Goal: Task Accomplishment & Management: Manage account settings

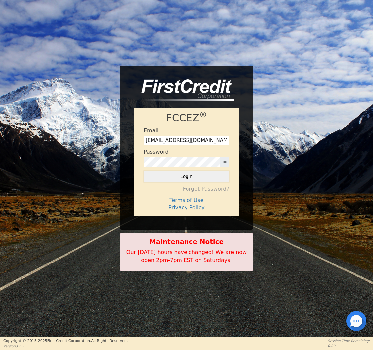
type input "[EMAIL_ADDRESS][DOMAIN_NAME]"
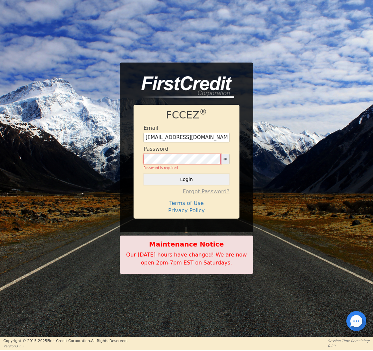
click at [186, 176] on button "Login" at bounding box center [186, 179] width 86 height 11
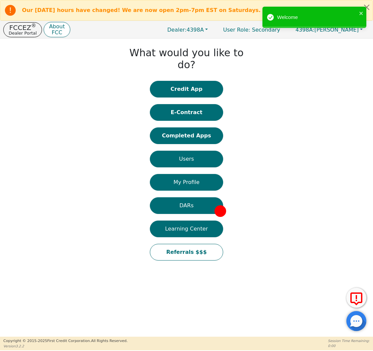
click at [204, 127] on button "Completed Apps" at bounding box center [186, 135] width 73 height 17
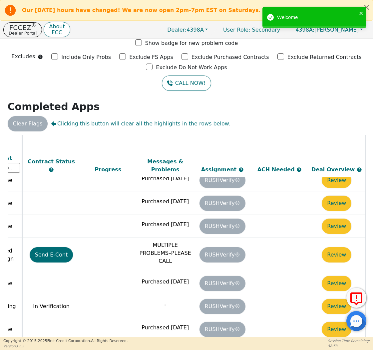
scroll to position [325, 372]
click at [20, 34] on p "Dealer Portal" at bounding box center [23, 33] width 28 height 4
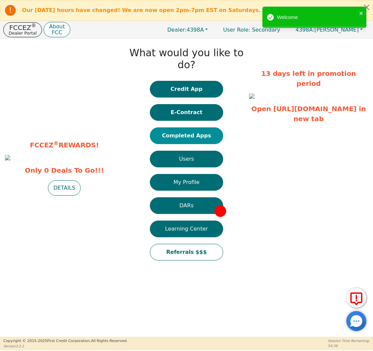
click at [191, 127] on button "Completed Apps" at bounding box center [186, 135] width 73 height 17
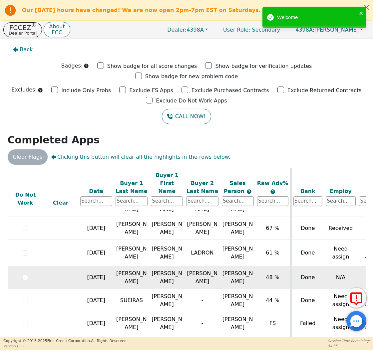
scroll to position [192, 0]
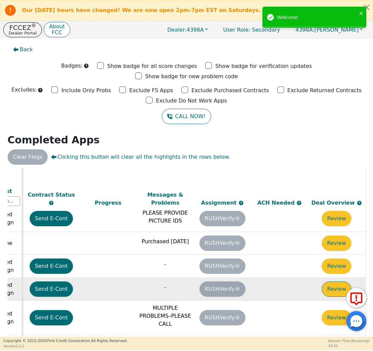
click at [322, 282] on button "Review" at bounding box center [337, 289] width 30 height 15
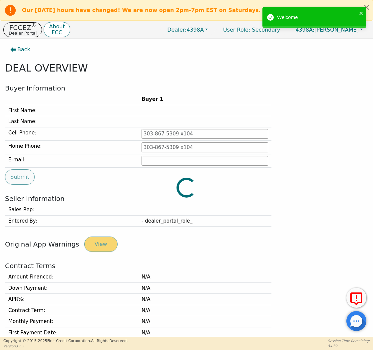
type input "[PHONE_NUMBER]"
type input "[PERSON_NAME][EMAIL_ADDRESS][PERSON_NAME][DOMAIN_NAME]"
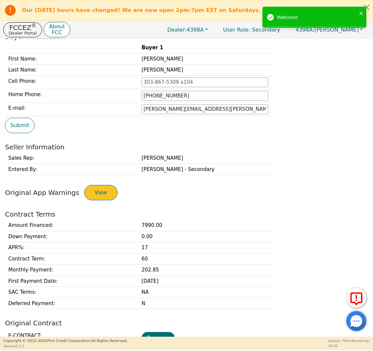
scroll to position [171, 0]
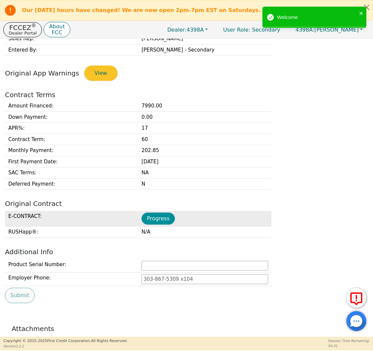
click at [157, 216] on button "Progress" at bounding box center [157, 219] width 33 height 12
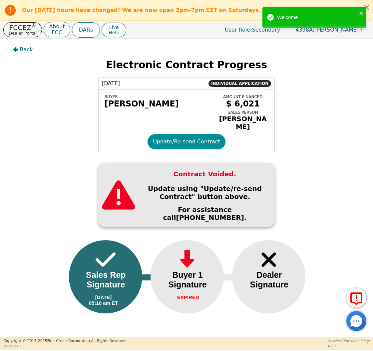
click at [173, 140] on button "Update/Re-send Contract" at bounding box center [186, 141] width 78 height 15
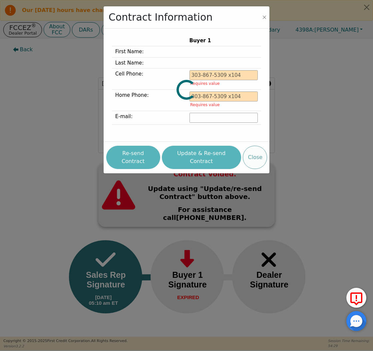
click at [138, 6] on div at bounding box center [187, 6] width 166 height 0
type input "[PHONE_NUMBER]"
type input "[PERSON_NAME][EMAIL_ADDRESS][PERSON_NAME][DOMAIN_NAME]"
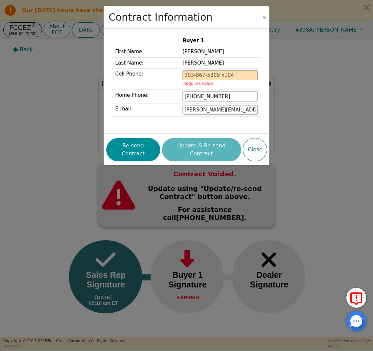
click at [141, 152] on button "Re-send Contract" at bounding box center [133, 149] width 54 height 23
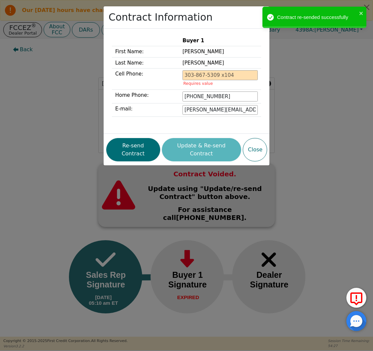
click at [62, 79] on div "Contract Information Buyer 1 First Name: [PERSON_NAME] Last Name: [PERSON_NAME]…" at bounding box center [186, 175] width 373 height 351
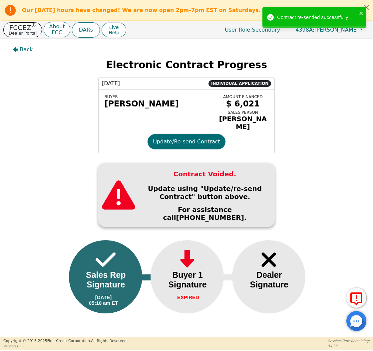
click at [24, 32] on p "Dealer Portal" at bounding box center [23, 33] width 28 height 4
